Goal: Task Accomplishment & Management: Use online tool/utility

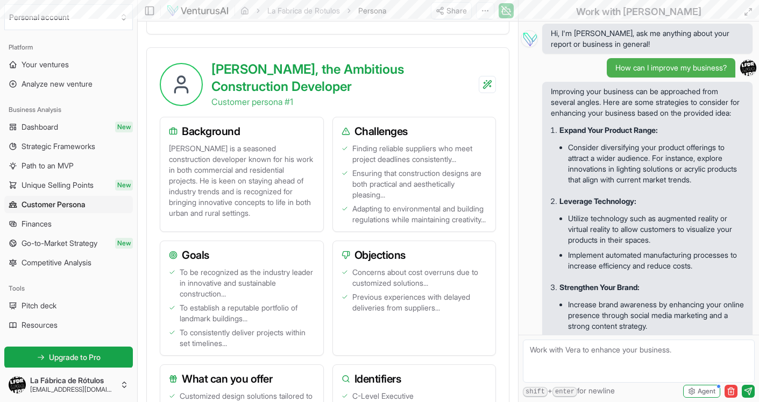
scroll to position [789, 0]
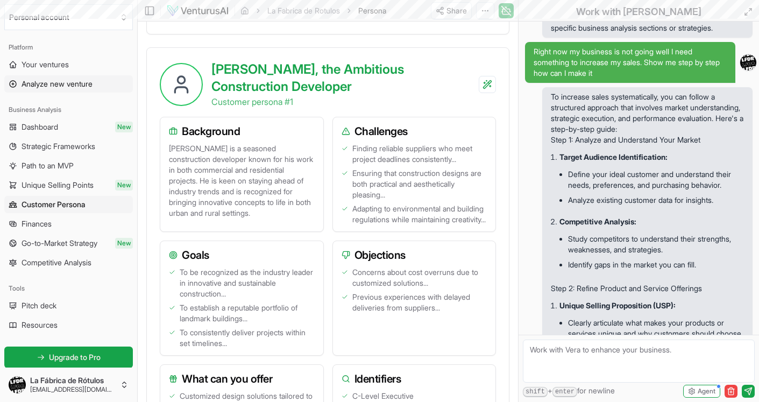
click at [78, 84] on span "Analyze new venture" at bounding box center [57, 84] width 71 height 11
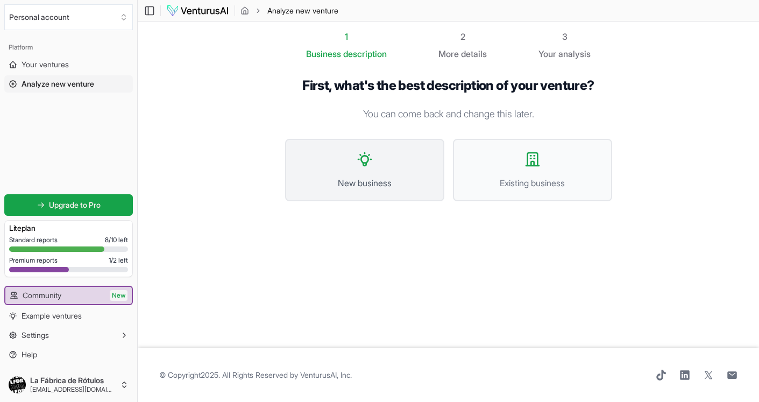
click at [372, 185] on span "New business" at bounding box center [365, 182] width 136 height 13
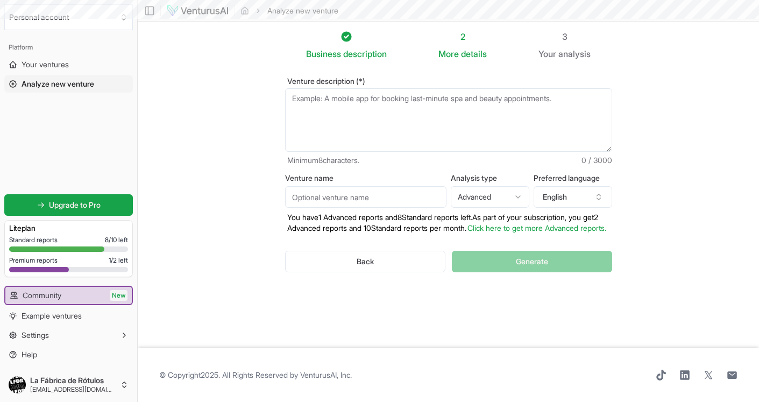
click at [365, 118] on textarea "Venture description (*)" at bounding box center [448, 119] width 327 height 63
paste textarea "WONDR es una solución de nutrición automatizada diseñada para gimnasios, centro…"
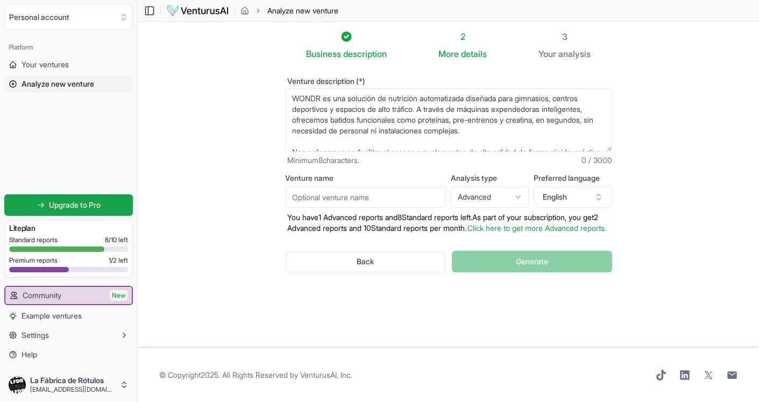
scroll to position [22, 0]
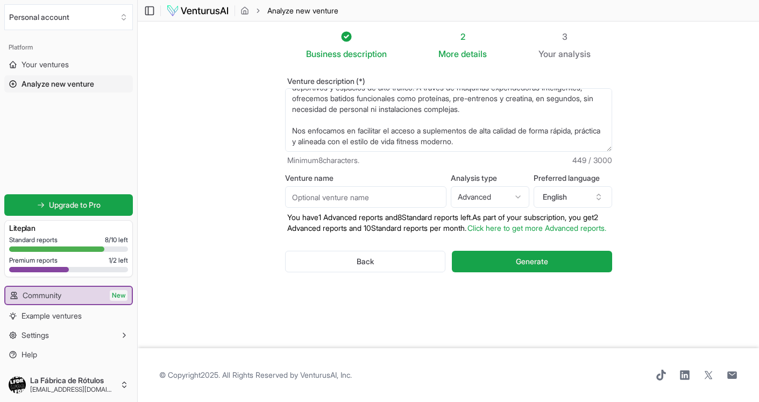
type textarea "WONDR es una solución de nutrición automatizada diseñada para gimnasios, centro…"
click at [385, 199] on input "Venture name" at bounding box center [365, 197] width 161 height 22
type input "WONDR"
click at [566, 197] on button "English" at bounding box center [573, 197] width 79 height 22
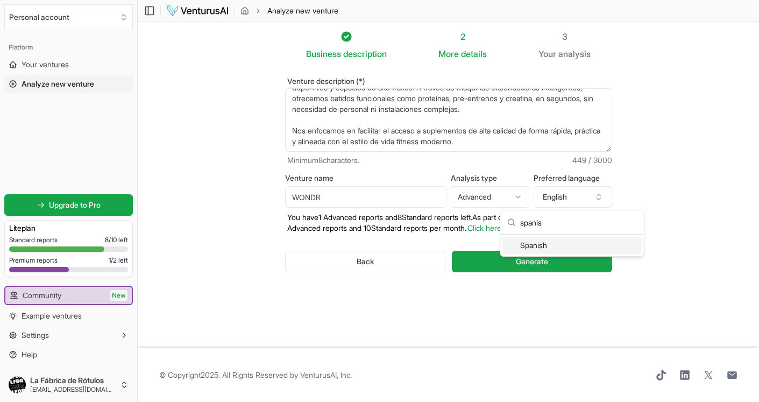
type input "spanis"
click at [541, 246] on div "Spanish" at bounding box center [572, 245] width 139 height 17
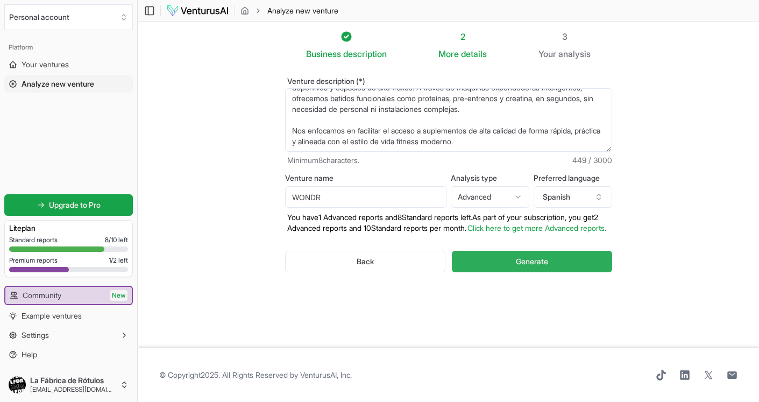
click at [536, 267] on span "Generate" at bounding box center [532, 261] width 32 height 11
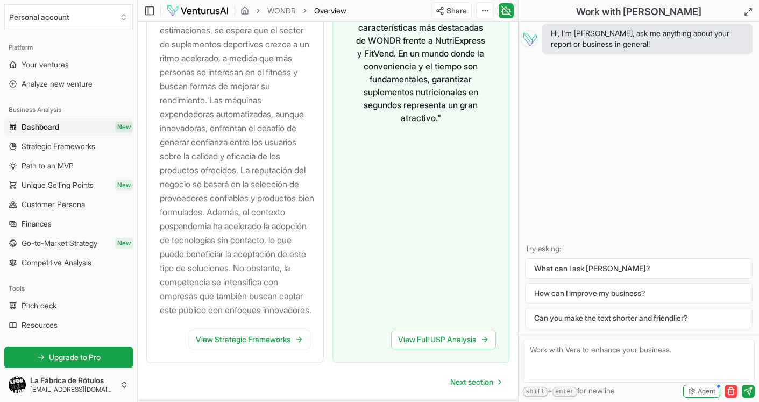
scroll to position [1388, 0]
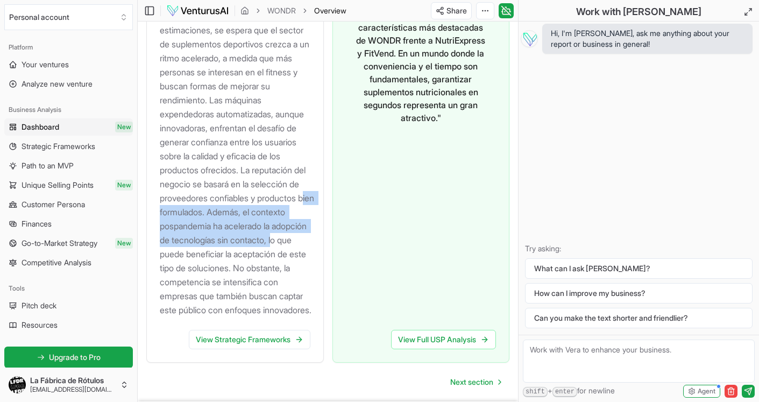
drag, startPoint x: 209, startPoint y: 234, endPoint x: 218, endPoint y: 284, distance: 51.4
click at [218, 284] on p "El mercado de suplementos dietéticos ha experimentado un crecimiento significat…" at bounding box center [237, 128] width 155 height 378
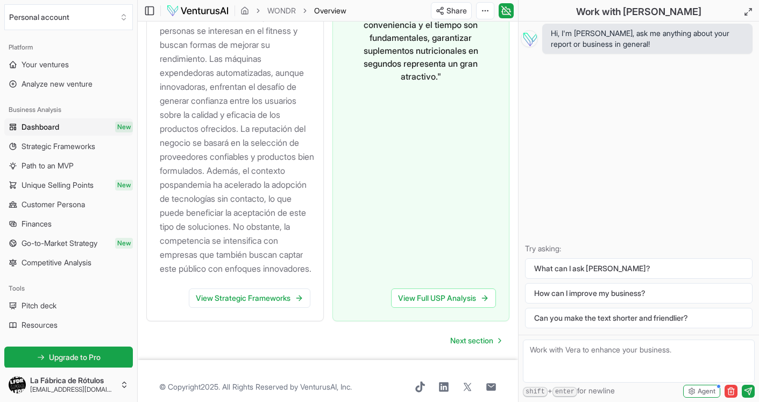
scroll to position [1431, 0]
click at [93, 124] on link "Dashboard New" at bounding box center [68, 126] width 129 height 17
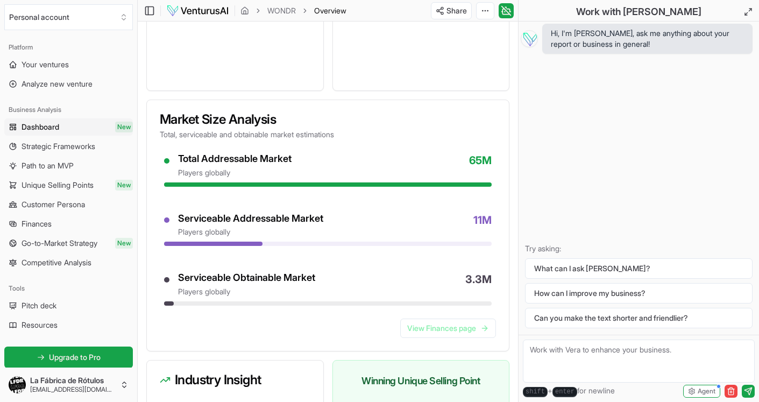
scroll to position [928, 0]
click at [63, 144] on span "Strategic Frameworks" at bounding box center [59, 146] width 74 height 11
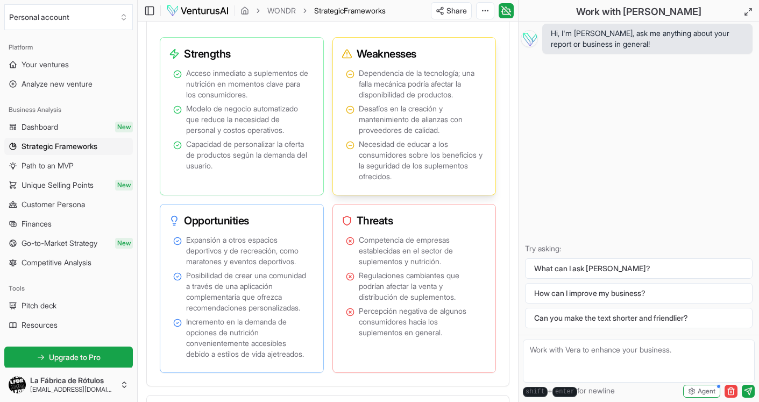
scroll to position [878, 0]
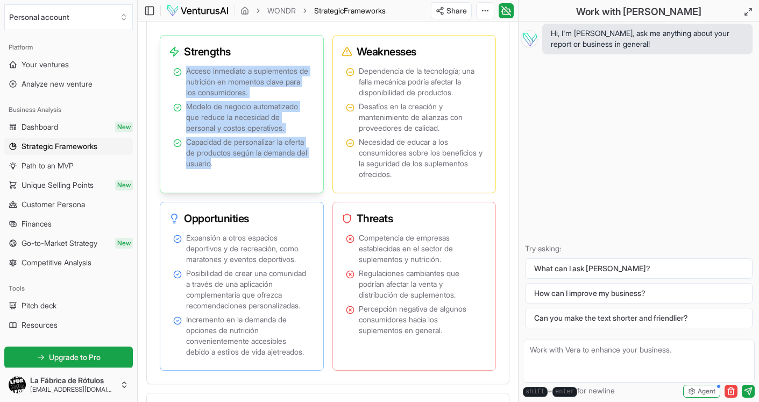
drag, startPoint x: 187, startPoint y: 101, endPoint x: 275, endPoint y: 209, distance: 138.8
click at [267, 188] on div "Acceso inmediato a suplementos de nutrición en momentos clave para los consumid…" at bounding box center [242, 125] width 154 height 125
click at [275, 188] on div "Acceso inmediato a suplementos de nutrición en momentos clave para los consumid…" at bounding box center [242, 125] width 154 height 125
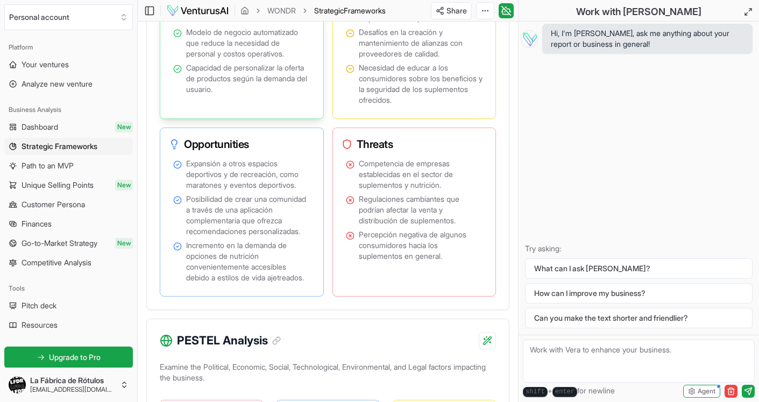
scroll to position [956, 0]
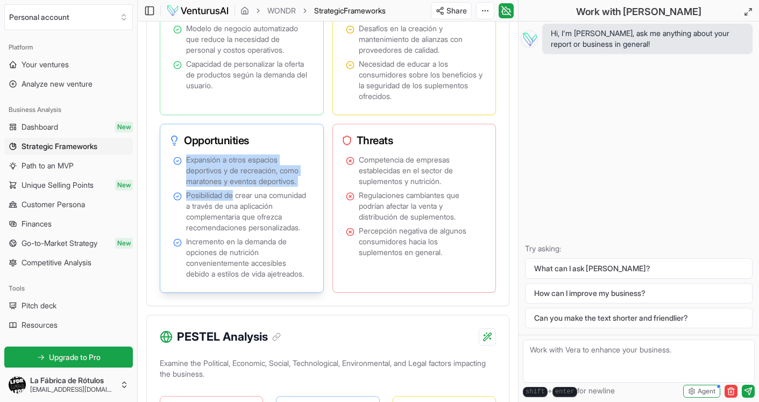
drag, startPoint x: 188, startPoint y: 195, endPoint x: 242, endPoint y: 234, distance: 66.3
click at [239, 233] on ul "Expansión a otros espacios deportivos y de recreación, como maratones y eventos…" at bounding box center [241, 216] width 137 height 125
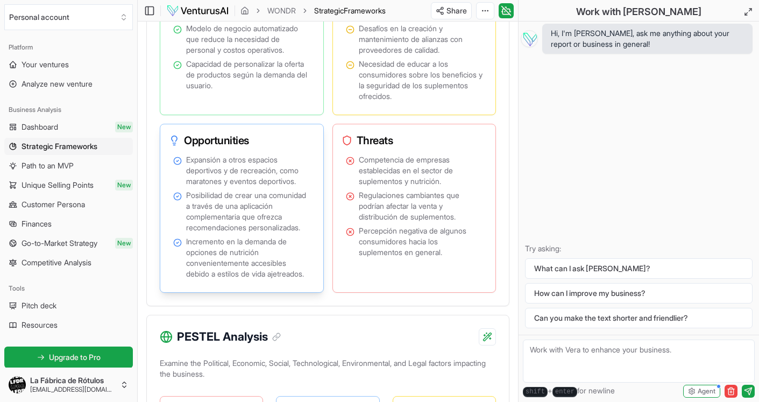
click at [242, 233] on span "Posibilidad de crear una comunidad a través de una aplicación complementaria qu…" at bounding box center [248, 211] width 124 height 43
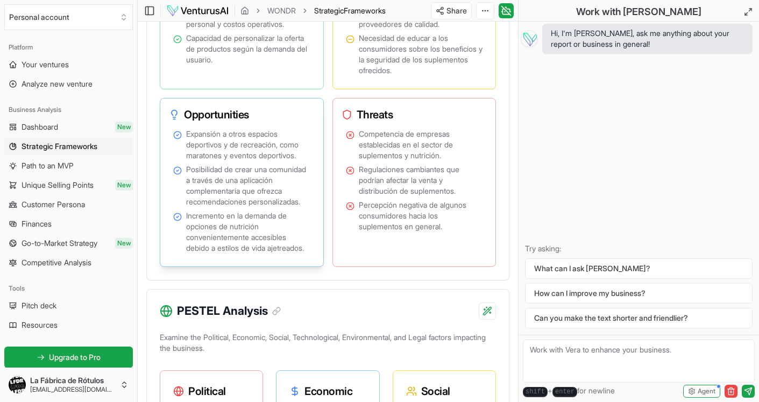
scroll to position [982, 0]
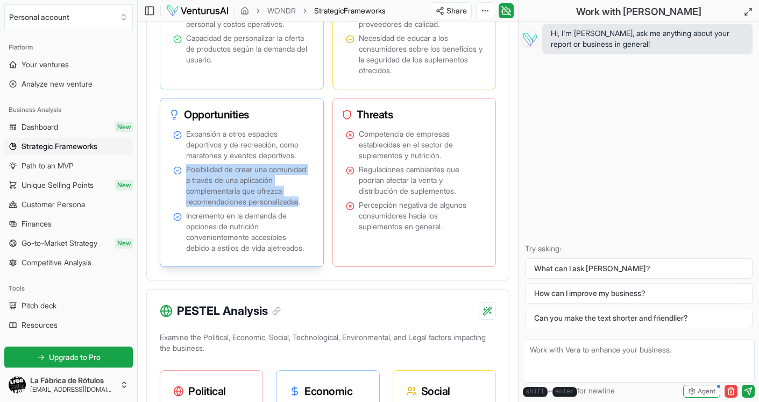
drag, startPoint x: 183, startPoint y: 203, endPoint x: 246, endPoint y: 253, distance: 80.8
click at [242, 207] on li "Posibilidad de crear una comunidad a través de una aplicación complementaria qu…" at bounding box center [241, 185] width 137 height 43
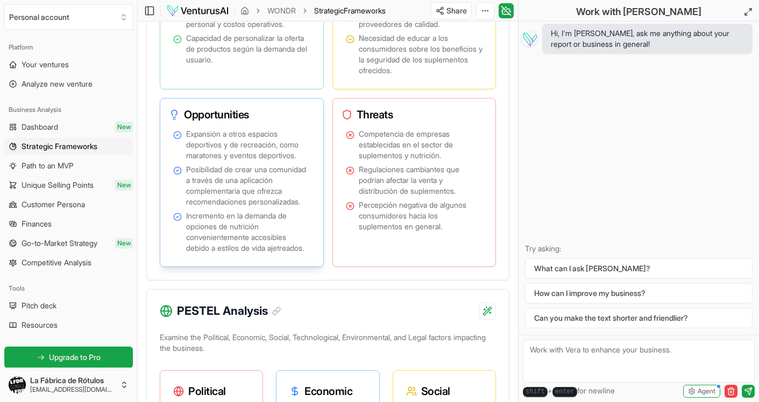
click at [249, 253] on ul "Expansión a otros espacios deportivos y de recreación, como maratones y eventos…" at bounding box center [241, 191] width 137 height 125
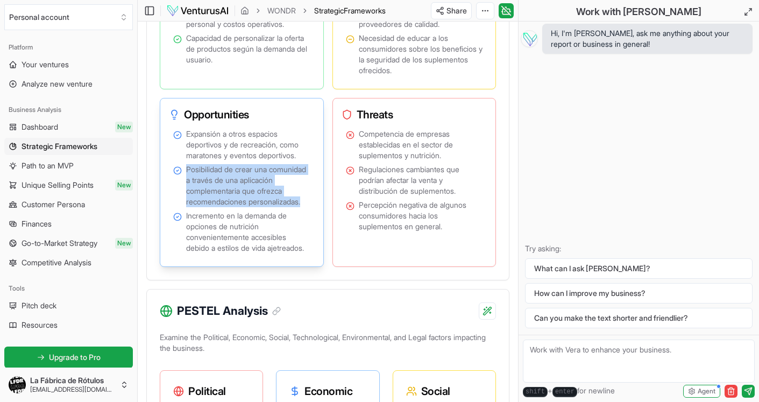
drag, startPoint x: 250, startPoint y: 251, endPoint x: 185, endPoint y: 203, distance: 80.8
click at [185, 203] on li "Posibilidad de crear una comunidad a través de una aplicación complementaria qu…" at bounding box center [241, 185] width 137 height 43
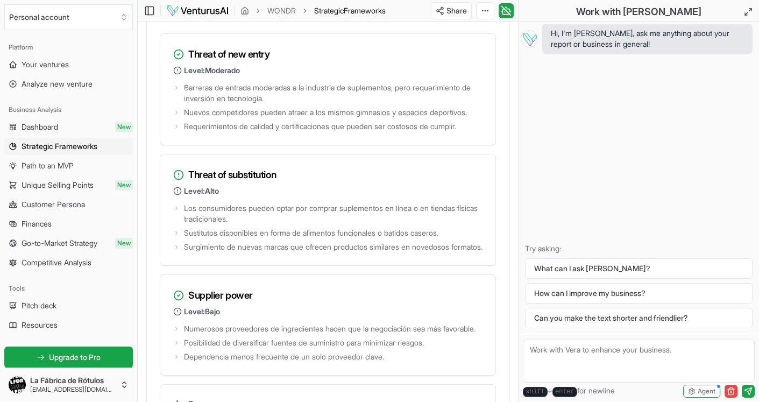
scroll to position [1987, 0]
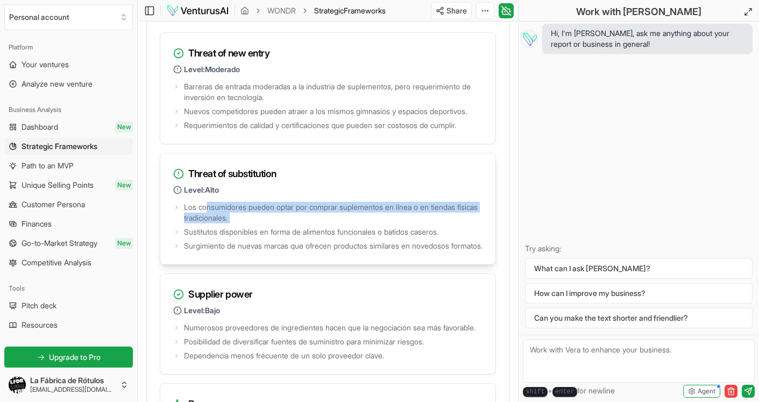
drag, startPoint x: 207, startPoint y: 286, endPoint x: 223, endPoint y: 303, distance: 24.4
click at [223, 251] on ul "Los consumidores pueden optar por comprar suplementos en línea o en tiendas fís…" at bounding box center [327, 226] width 309 height 52
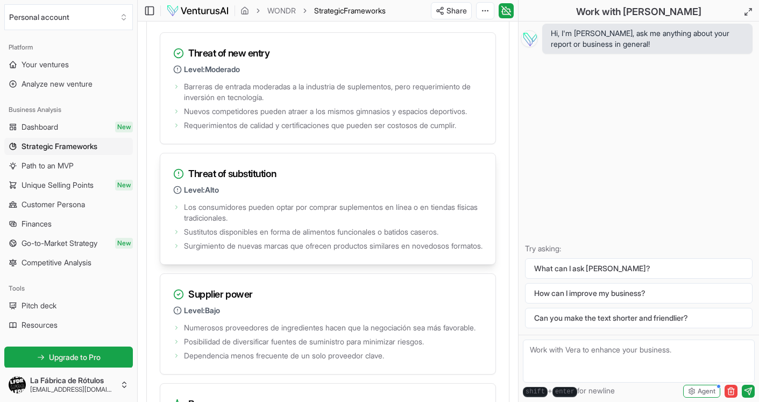
click at [223, 251] on ul "Los consumidores pueden optar por comprar suplementos en línea o en tiendas fís…" at bounding box center [327, 226] width 309 height 52
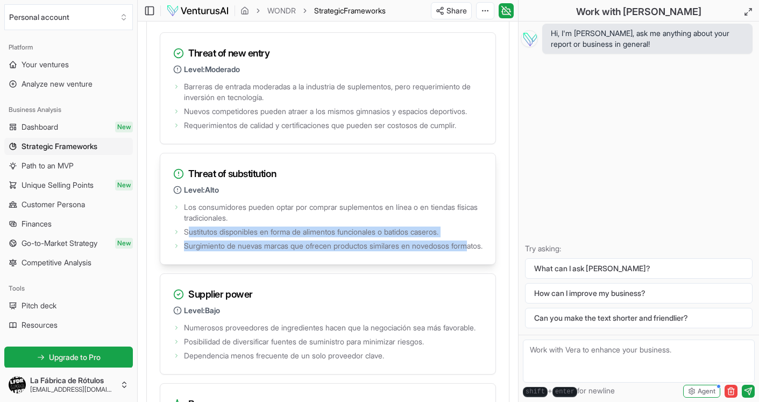
drag, startPoint x: 190, startPoint y: 308, endPoint x: 200, endPoint y: 329, distance: 23.3
click at [200, 251] on ul "Los consumidores pueden optar por comprar suplementos en línea o en tiendas fís…" at bounding box center [327, 226] width 309 height 52
click at [200, 251] on span "Surgimiento de nuevas marcas que ofrecen productos similares en novedosos forma…" at bounding box center [333, 246] width 299 height 11
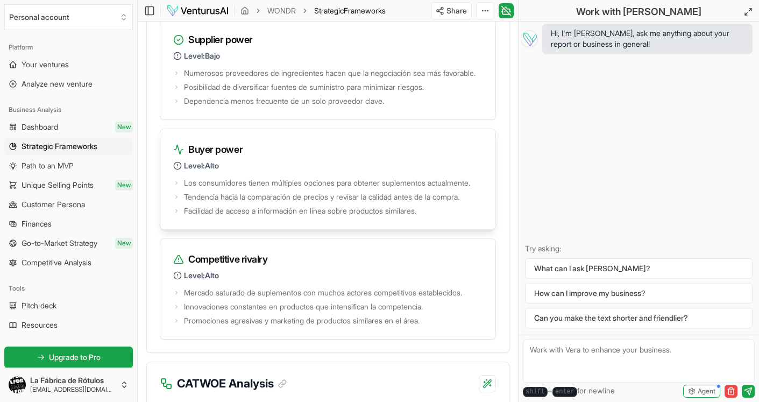
scroll to position [2245, 0]
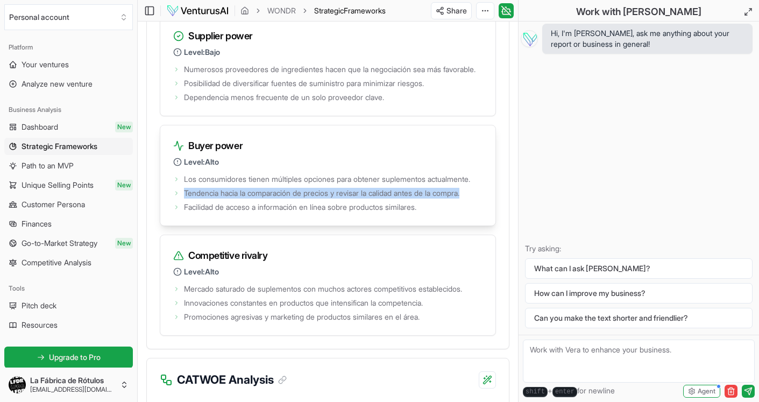
drag, startPoint x: 234, startPoint y: 296, endPoint x: 234, endPoint y: 308, distance: 12.4
click at [234, 213] on ul "Los consumidores tienen múltiples opciones para obtener suplementos actualmente…" at bounding box center [327, 192] width 309 height 41
click at [234, 199] on span "Tendencia hacia la comparación de precios y revisar la calidad antes de la comp…" at bounding box center [321, 193] width 275 height 11
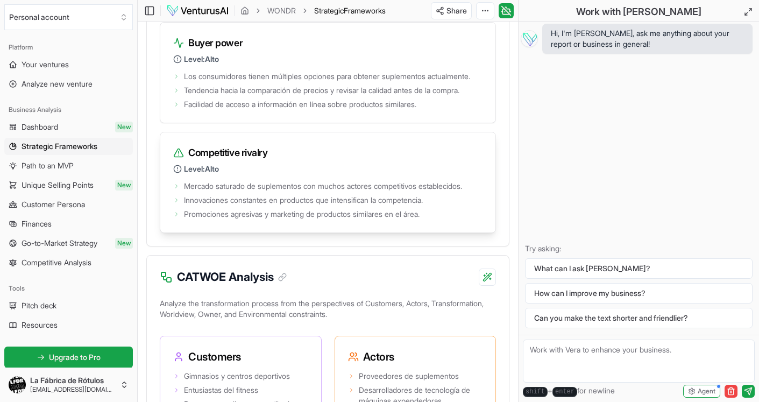
scroll to position [2348, 0]
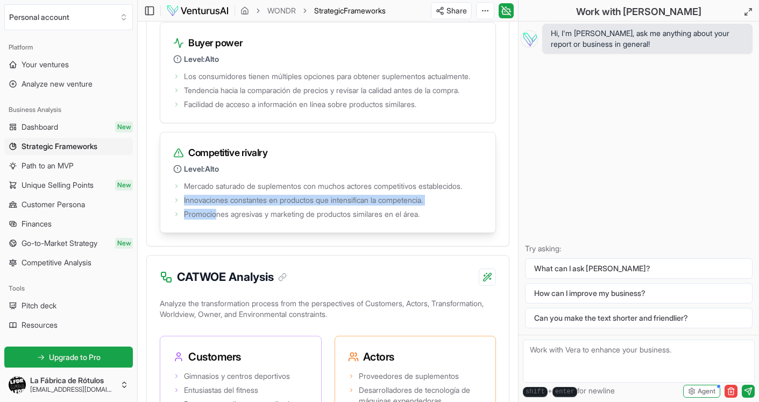
drag, startPoint x: 214, startPoint y: 310, endPoint x: 216, endPoint y: 327, distance: 16.8
click at [216, 220] on ul "Mercado saturado de suplementos con muchos actores competitivos establecidos. I…" at bounding box center [327, 199] width 309 height 41
click at [216, 220] on span "Promociones agresivas y marketing de productos similares en el área." at bounding box center [302, 214] width 236 height 11
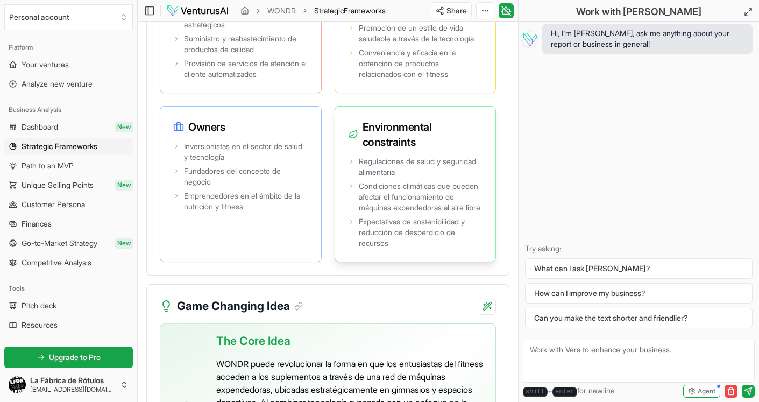
scroll to position [2832, 0]
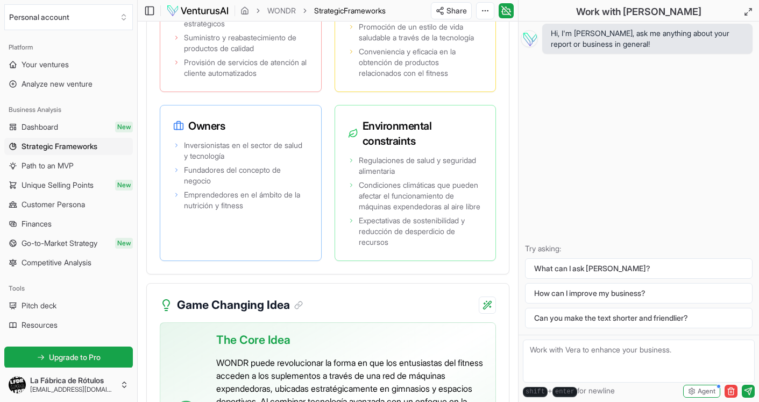
click at [515, 2] on div "Share Toggle Chat Sidebar" at bounding box center [472, 10] width 91 height 17
click at [97, 22] on button "Personal account" at bounding box center [68, 17] width 129 height 26
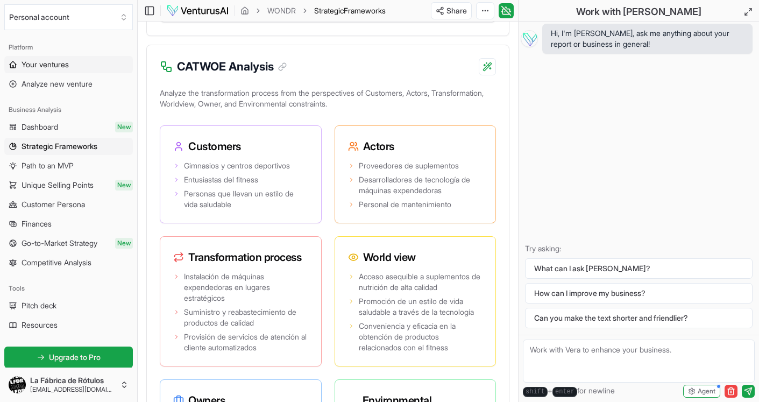
scroll to position [2542, 0]
